Goal: Task Accomplishment & Management: Manage account settings

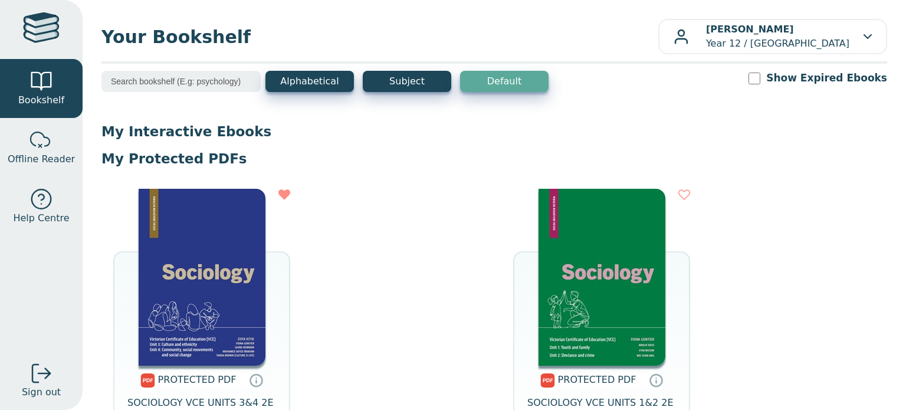
click at [544, 113] on main1 "Alphabetical Subject Default Show Expired Ebooks My Interactive Ebooks My Prote…" at bounding box center [494, 295] width 786 height 448
click at [59, 143] on link "Offline Reader" at bounding box center [41, 147] width 83 height 59
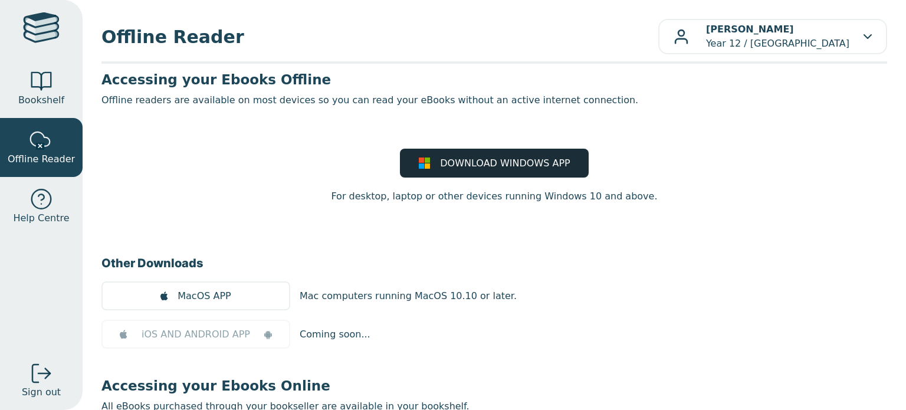
click at [451, 168] on span "DOWNLOAD WINDOWS APP" at bounding box center [505, 163] width 130 height 14
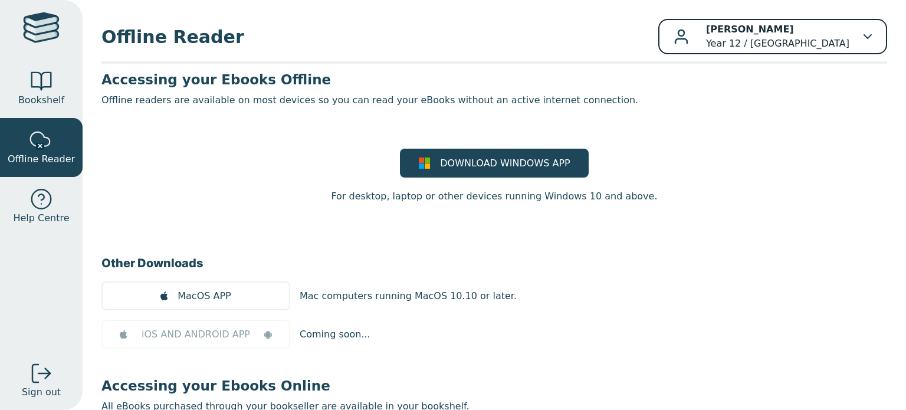
click at [844, 32] on div "[PERSON_NAME] Year 12 / [GEOGRAPHIC_DATA]" at bounding box center [773, 36] width 198 height 28
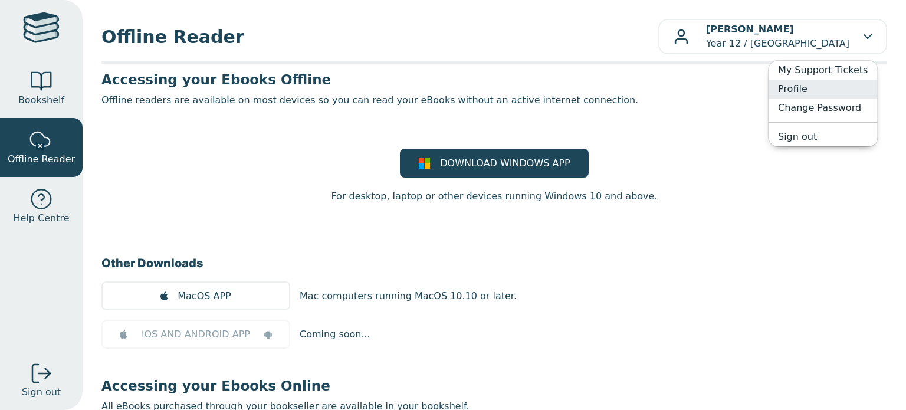
click at [829, 92] on link "Profile" at bounding box center [823, 89] width 109 height 19
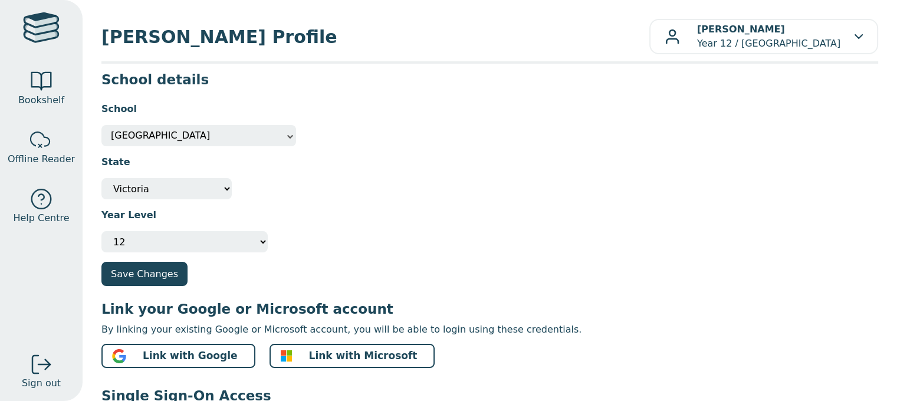
click at [289, 139] on span at bounding box center [290, 136] width 12 height 21
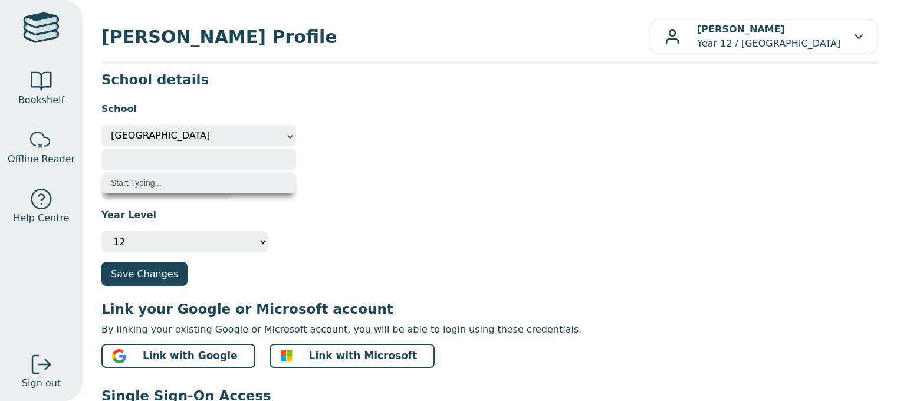
click at [248, 163] on input "search" at bounding box center [198, 159] width 195 height 21
type input "Box Hill Institute"
click at [248, 163] on input "Box Hill Institute" at bounding box center [198, 159] width 195 height 21
drag, startPoint x: 248, startPoint y: 163, endPoint x: 59, endPoint y: 162, distance: 189.4
click at [59, 162] on body "Bookshelf Offline Reader Help Centre Sign out JESSICA GREENLEY's Profile JESSIC…" at bounding box center [448, 200] width 897 height 401
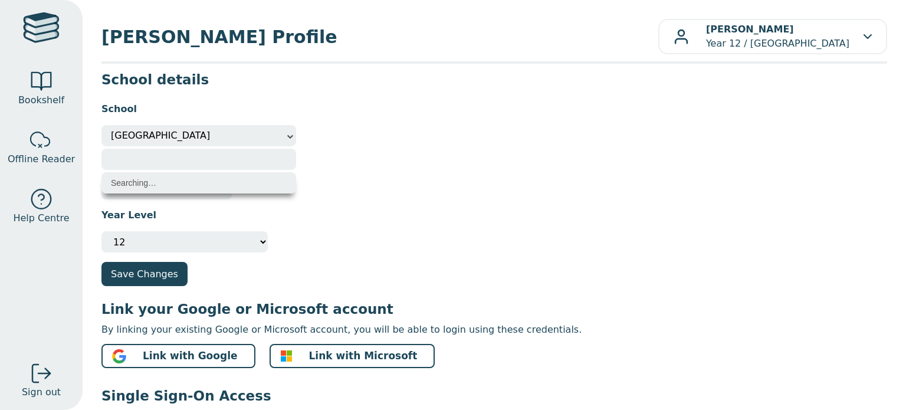
click at [411, 186] on div "State Not Specified Australian Capital Territory International New South Wales …" at bounding box center [494, 172] width 786 height 53
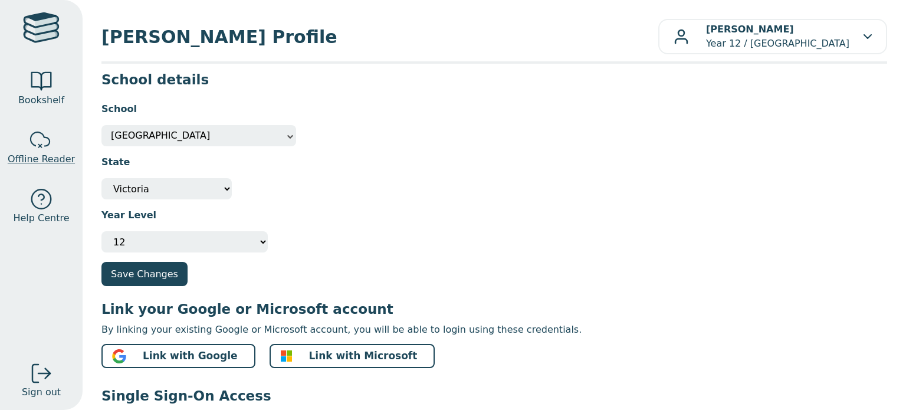
click at [44, 152] on span "Offline Reader" at bounding box center [41, 159] width 67 height 14
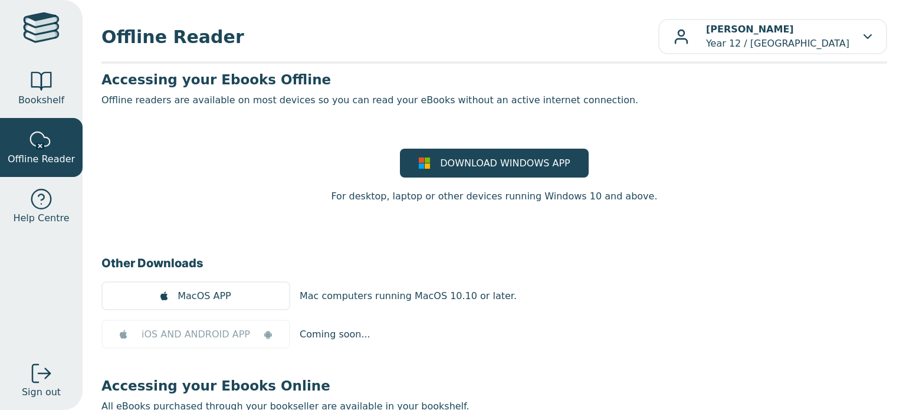
click at [711, 224] on main1 "Accessing your Ebooks Offline Offline readers are available on most devices so …" at bounding box center [494, 273] width 786 height 404
click at [586, 101] on p "Offline readers are available on most devices so you can read your eBooks witho…" at bounding box center [494, 100] width 786 height 14
click at [844, 30] on div "[PERSON_NAME] Year 12 / [GEOGRAPHIC_DATA]" at bounding box center [773, 36] width 198 height 28
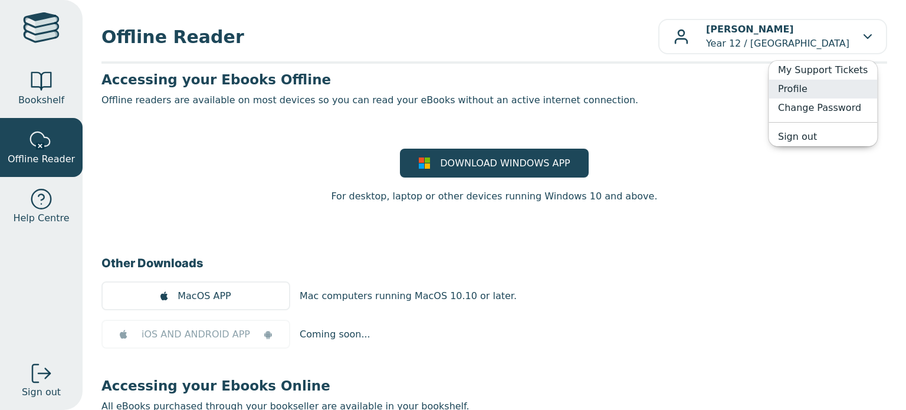
click at [813, 91] on link "Profile" at bounding box center [823, 89] width 109 height 19
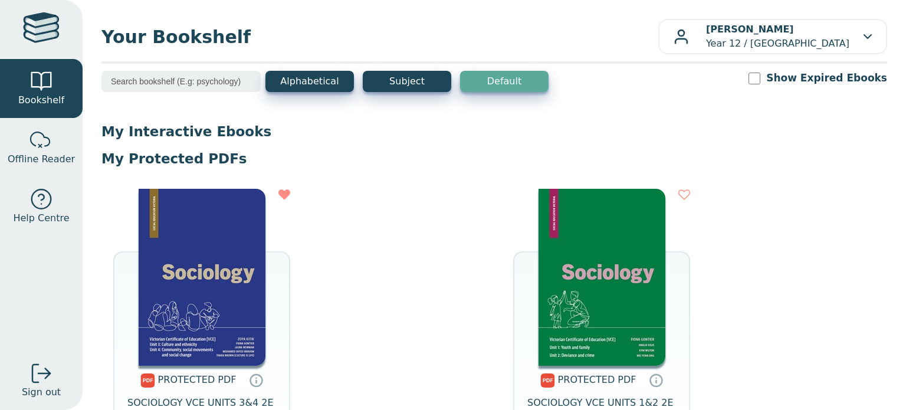
click at [812, 226] on div "PROTECTED PDF SOCIOLOGY VCE UNITS 3&4 2E STUDENT BOOK + EBOOK (BUNDLE) OPEN EBO…" at bounding box center [494, 334] width 786 height 315
click at [835, 254] on div "PROTECTED PDF SOCIOLOGY VCE UNITS 3&4 2E STUDENT BOOK + EBOOK (BUNDLE) OPEN EBO…" at bounding box center [494, 334] width 786 height 315
click at [847, 146] on div "My Interactive Ebooks My Protected PDFs PROTECTED PDF SOCIOLOGY VCE UNITS 3&4 2…" at bounding box center [494, 321] width 786 height 396
